Goal: Task Accomplishment & Management: Manage account settings

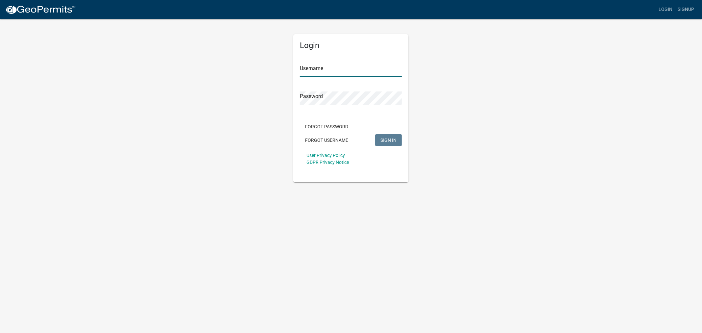
type input "shelleyh"
click at [389, 136] on button "SIGN IN" at bounding box center [388, 140] width 27 height 12
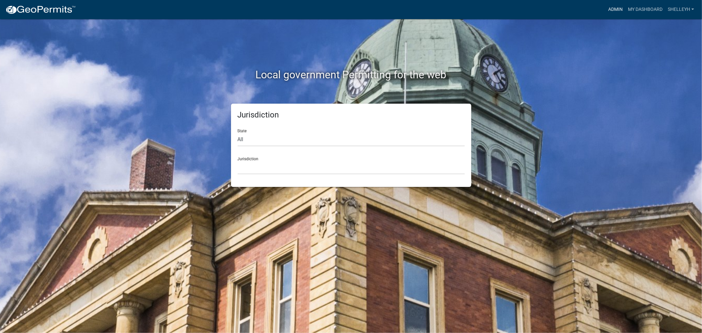
click at [610, 8] on link "Admin" at bounding box center [616, 9] width 20 height 13
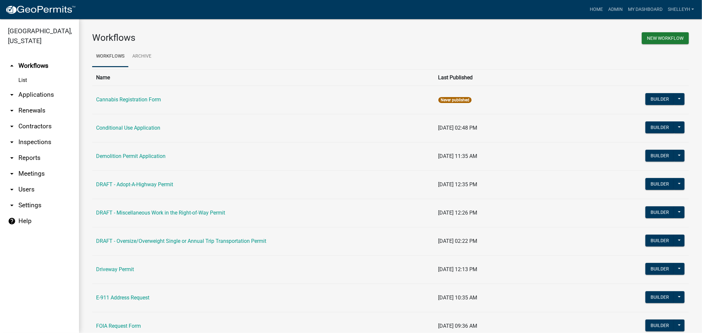
click at [37, 96] on link "arrow_drop_down Applications" at bounding box center [39, 95] width 79 height 16
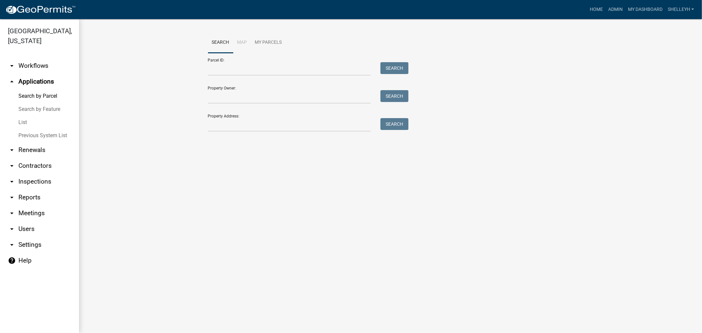
click at [20, 124] on link "List" at bounding box center [39, 122] width 79 height 13
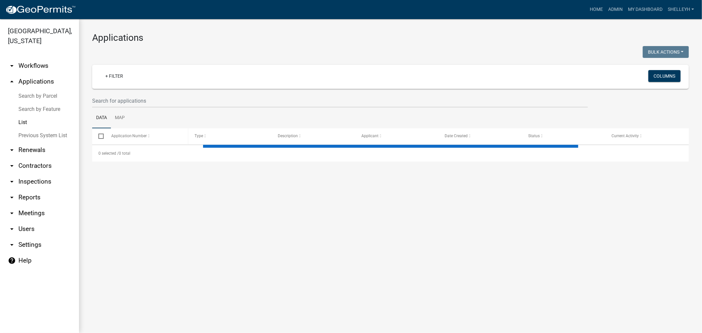
select select "1: 25"
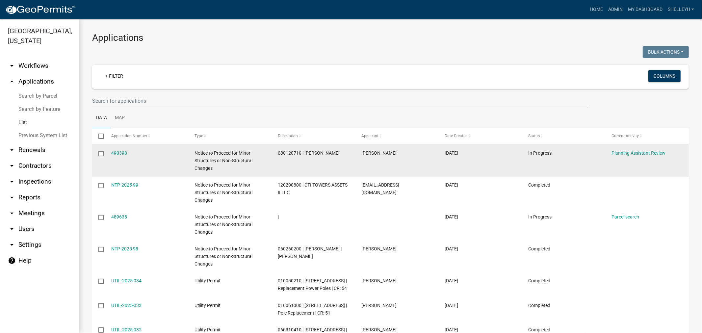
click at [126, 156] on div "490398" at bounding box center [146, 153] width 71 height 8
click at [117, 149] on div "490398" at bounding box center [146, 153] width 71 height 8
click at [117, 153] on link "490398" at bounding box center [119, 152] width 16 height 5
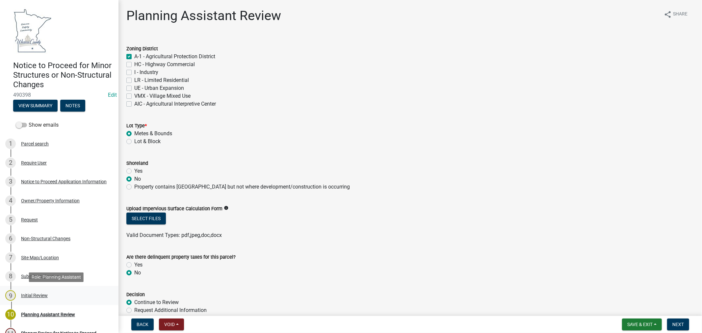
click at [35, 295] on div "Initial Review" at bounding box center [34, 295] width 27 height 5
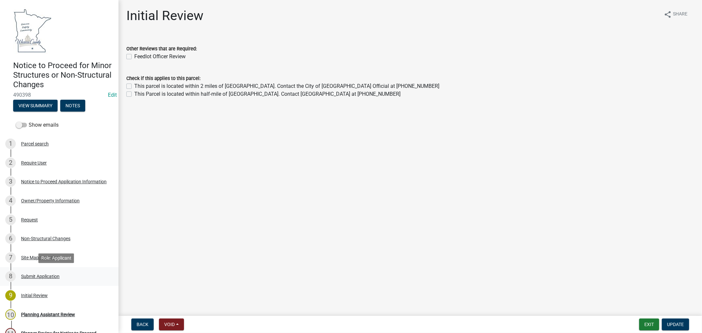
click at [38, 275] on div "Submit Application" at bounding box center [40, 276] width 39 height 5
